Goal: Information Seeking & Learning: Understand process/instructions

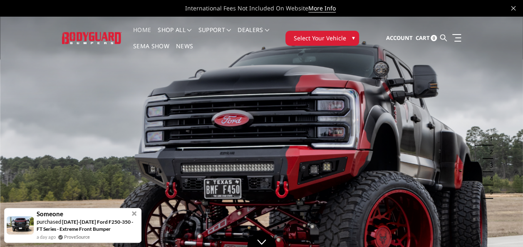
click at [304, 39] on span "Select Your Vehicle" at bounding box center [319, 38] width 52 height 9
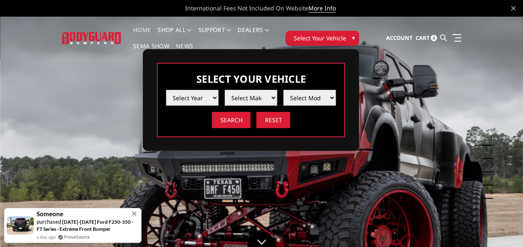
click at [192, 101] on select "Select Year 2025 2024 2023 2022 2021 2020 2019 2018 2017 2016 2015 2014 2013 20…" at bounding box center [192, 98] width 52 height 16
select select "yr_2025"
click at [166, 90] on select "Select Year 2025 2024 2023 2022 2021 2020 2019 2018 2017 2016 2015 2014 2013 20…" at bounding box center [192, 98] width 52 height 16
click at [245, 99] on select "Select Make Chevrolet Ford GMC Ram Toyota" at bounding box center [251, 98] width 52 height 16
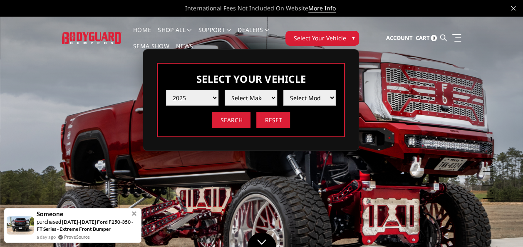
select select "mk_ford"
click at [225, 90] on select "Select Make Chevrolet Ford GMC Ram Toyota" at bounding box center [251, 98] width 52 height 16
click at [297, 93] on select "Select Model F150 F150 Raptor F250 / F350 F450 / F550" at bounding box center [309, 98] width 52 height 16
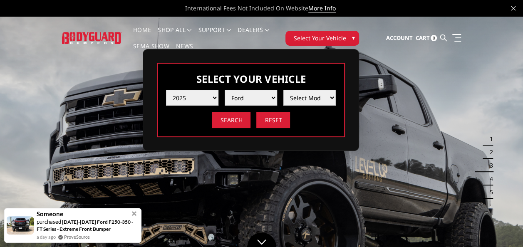
select select "md_f450-f550"
click at [283, 90] on select "Select Model F150 F150 Raptor F250 / F350 F450 / F550" at bounding box center [309, 98] width 52 height 16
click at [233, 120] on input "Search" at bounding box center [231, 120] width 39 height 16
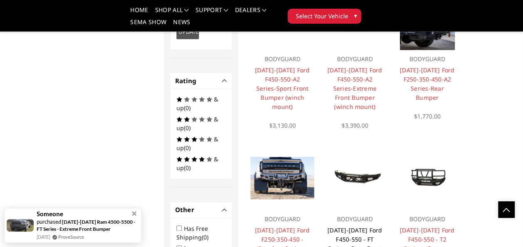
scroll to position [415, 0]
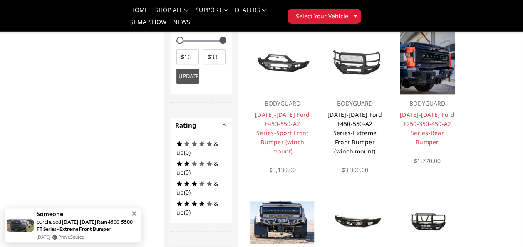
click at [351, 117] on link "[DATE]-[DATE] Ford F450-550-A2 Series-Extreme Front Bumper (winch mount)" at bounding box center [354, 133] width 55 height 45
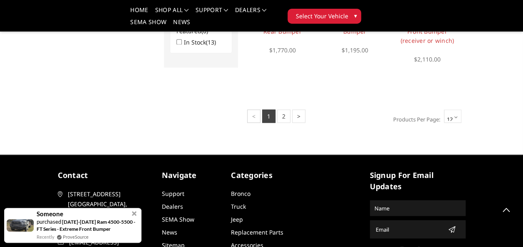
scroll to position [673, 0]
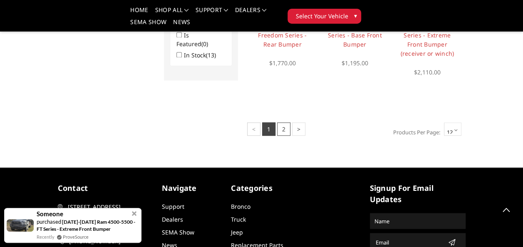
click at [285, 127] on link "2" at bounding box center [283, 128] width 13 height 13
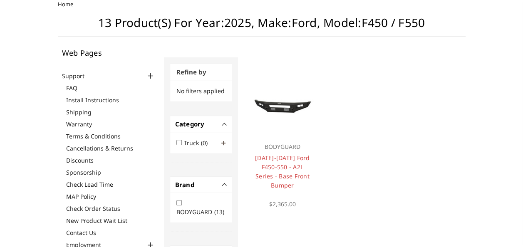
scroll to position [16, 0]
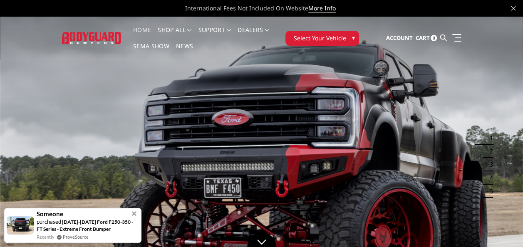
click at [300, 35] on span "Select Your Vehicle" at bounding box center [319, 38] width 52 height 9
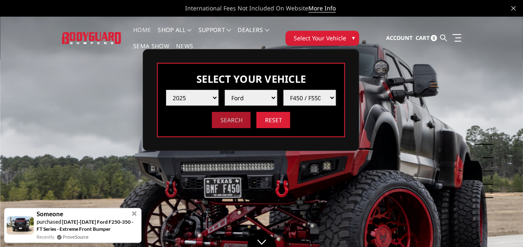
click at [230, 124] on input "Search" at bounding box center [231, 120] width 39 height 16
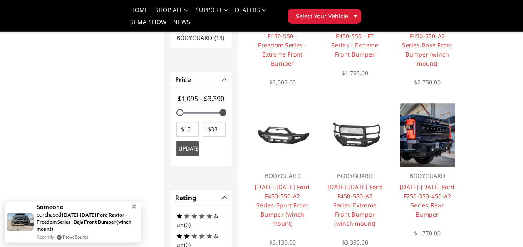
scroll to position [374, 0]
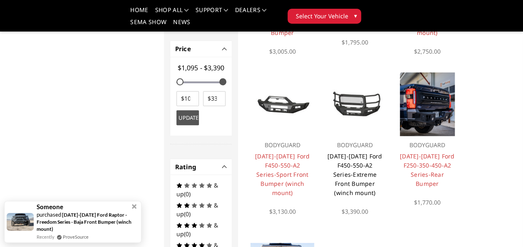
click at [364, 168] on link "2023-2025 Ford F450-550-A2 Series-Extreme Front Bumper (winch mount)" at bounding box center [354, 174] width 55 height 45
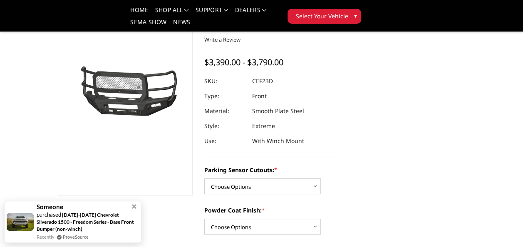
scroll to position [125, 0]
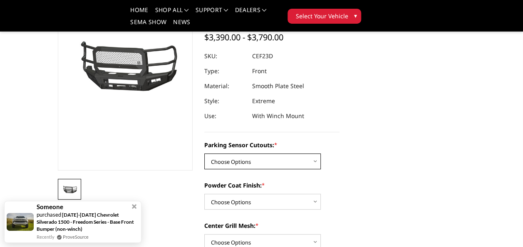
click at [255, 161] on select "Choose Options No-Without Parking Sensor Cutouts Yes-With Parking Sensor Cutouts" at bounding box center [262, 162] width 117 height 16
select select "2429"
click at [204, 154] on select "Choose Options No-Without Parking Sensor Cutouts Yes-With Parking Sensor Cutouts" at bounding box center [262, 162] width 117 height 16
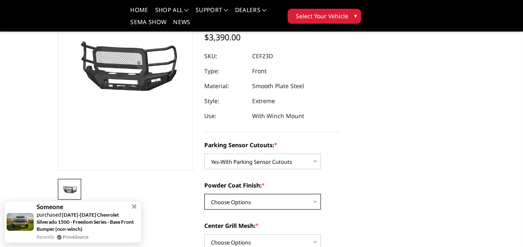
click at [254, 200] on select "Choose Options Bare Metal Textured Black Powder Coat" at bounding box center [262, 202] width 117 height 16
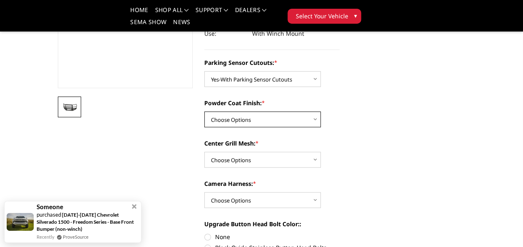
scroll to position [208, 0]
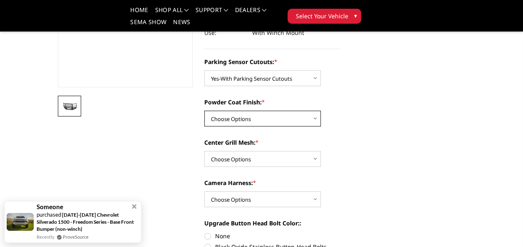
click at [237, 119] on select "Choose Options Bare Metal Textured Black Powder Coat" at bounding box center [262, 119] width 117 height 16
select select "2431"
click at [204, 111] on select "Choose Options Bare Metal Textured Black Powder Coat" at bounding box center [262, 119] width 117 height 16
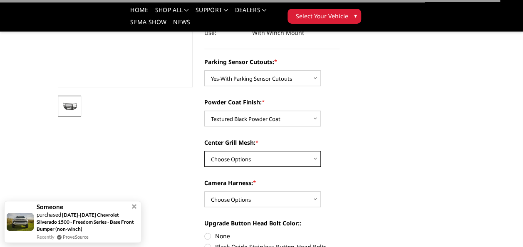
click at [238, 156] on select "Choose Options With Center Grill Mesh Without Center Grill Mesh" at bounding box center [262, 159] width 117 height 16
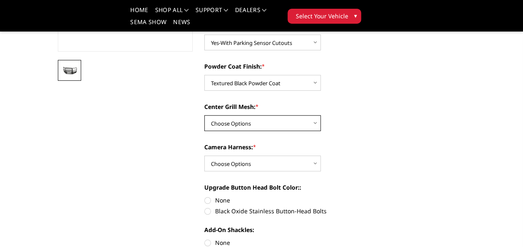
scroll to position [250, 0]
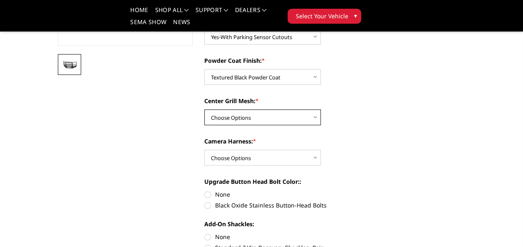
click at [248, 121] on select "Choose Options With Center Grill Mesh Without Center Grill Mesh" at bounding box center [262, 117] width 117 height 16
select select "2432"
click at [204, 109] on select "Choose Options With Center Grill Mesh Without Center Grill Mesh" at bounding box center [262, 117] width 117 height 16
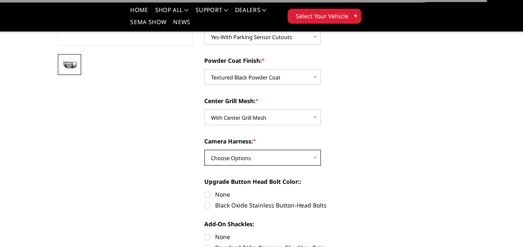
click at [248, 156] on select "Choose Options WITH Camera Harness WITHOUT Camera Harness" at bounding box center [262, 158] width 117 height 16
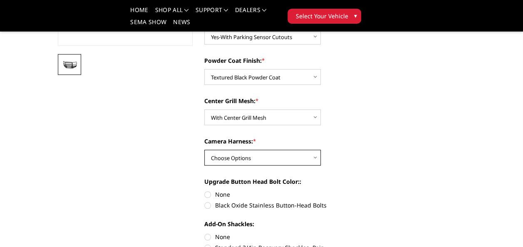
select select "2434"
click at [204, 150] on select "Choose Options WITH Camera Harness WITHOUT Camera Harness" at bounding box center [262, 158] width 117 height 16
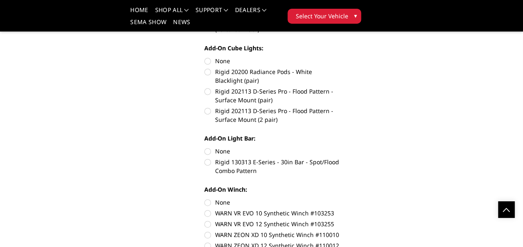
scroll to position [583, 0]
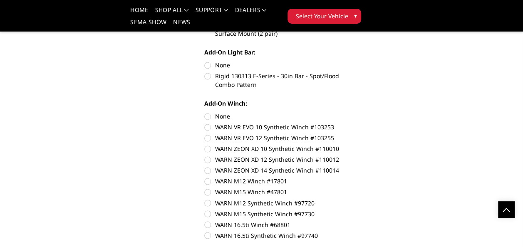
click at [209, 76] on label "Rigid 130313 E-Series - 30in Bar - Spot/Flood Combo Pattern" at bounding box center [271, 80] width 135 height 17
click at [340, 61] on input "Rigid 130313 E-Series - 30in Bar - Spot/Flood Combo Pattern" at bounding box center [340, 61] width 0 height 0
radio input "true"
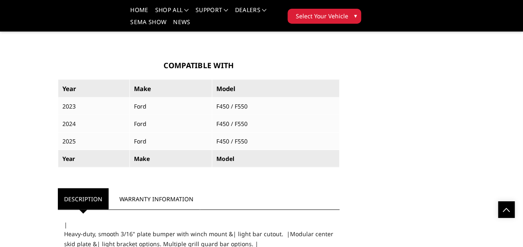
scroll to position [874, 0]
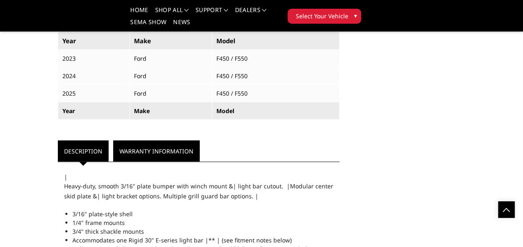
click at [151, 149] on link "Warranty Information" at bounding box center [156, 151] width 87 height 21
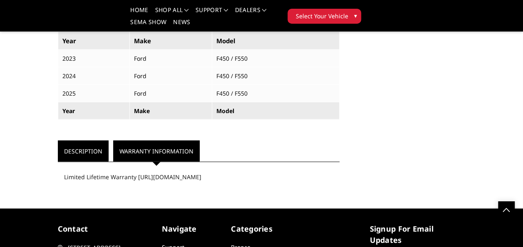
click at [81, 148] on link "Description" at bounding box center [83, 151] width 51 height 21
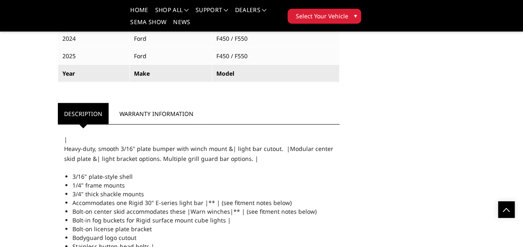
scroll to position [957, 0]
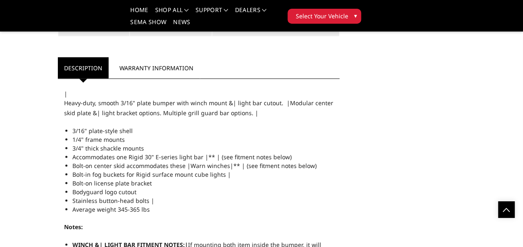
click at [81, 92] on div "|" at bounding box center [199, 93] width 270 height 9
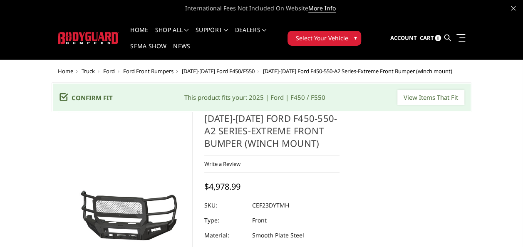
scroll to position [42, 0]
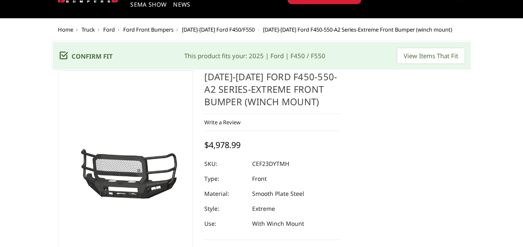
drag, startPoint x: 250, startPoint y: 162, endPoint x: 274, endPoint y: 165, distance: 24.7
click at [274, 165] on dl "SKU: CEF23DYTMH UPC: Type: Front Material: Smooth Plate Steel Style: Extreme Us…" at bounding box center [271, 193] width 135 height 75
drag, startPoint x: 251, startPoint y: 164, endPoint x: 267, endPoint y: 165, distance: 15.9
click at [263, 166] on dl "SKU: CEF23DYTMH UPC: Type: Front Material: Smooth Plate Steel Style: Extreme Us…" at bounding box center [271, 193] width 135 height 75
drag, startPoint x: 295, startPoint y: 164, endPoint x: 246, endPoint y: 165, distance: 49.1
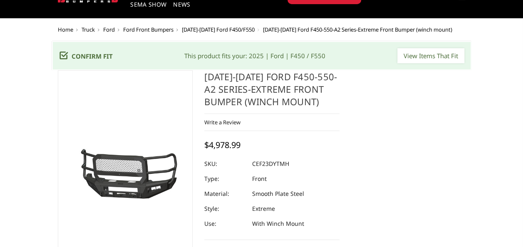
click at [246, 166] on div at bounding box center [271, 163] width 135 height 15
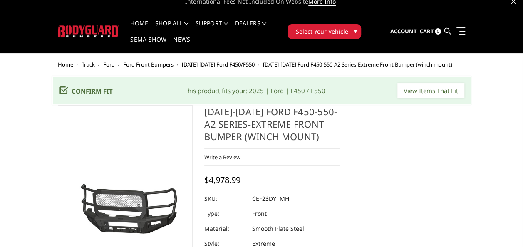
scroll to position [0, 0]
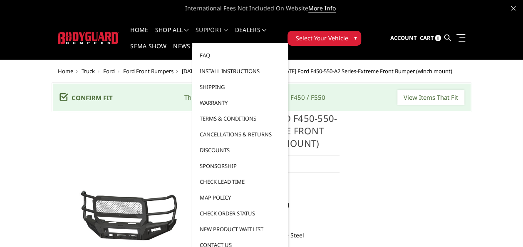
click at [219, 71] on link "Install Instructions" at bounding box center [240, 71] width 89 height 16
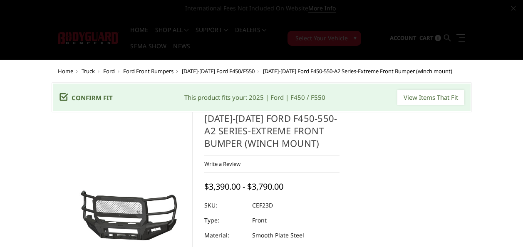
select select "2429"
select select "2431"
select select "2432"
select select "2434"
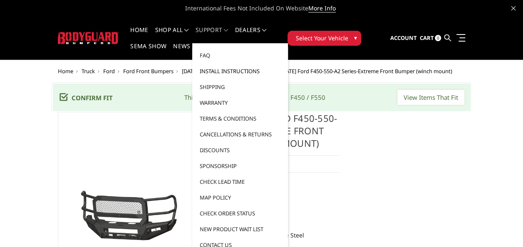
click at [210, 71] on link "Install Instructions" at bounding box center [240, 71] width 89 height 16
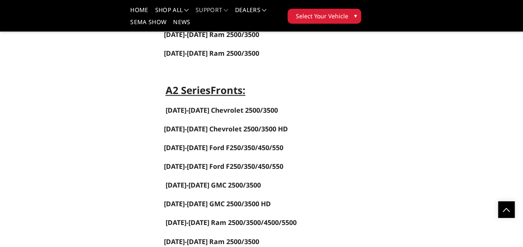
scroll to position [541, 0]
click at [212, 144] on link "[DATE]-[DATE] Ford F250/350/450/550" at bounding box center [223, 148] width 119 height 9
